Goal: Find specific page/section

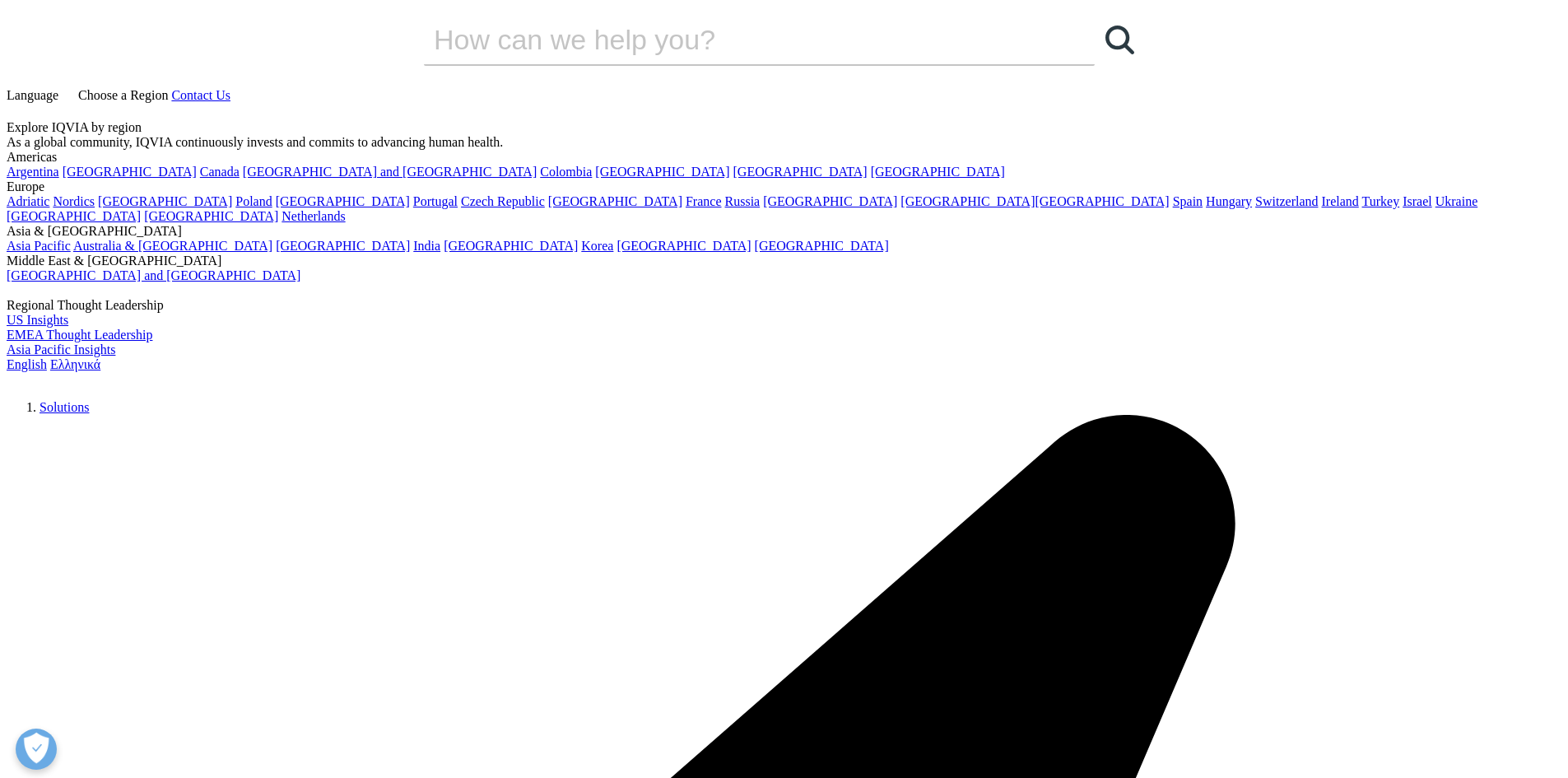
click at [59, 88] on span "Language" at bounding box center [33, 95] width 52 height 14
click at [101, 357] on link "Ελληνικά" at bounding box center [75, 364] width 50 height 14
